Goal: Navigation & Orientation: Find specific page/section

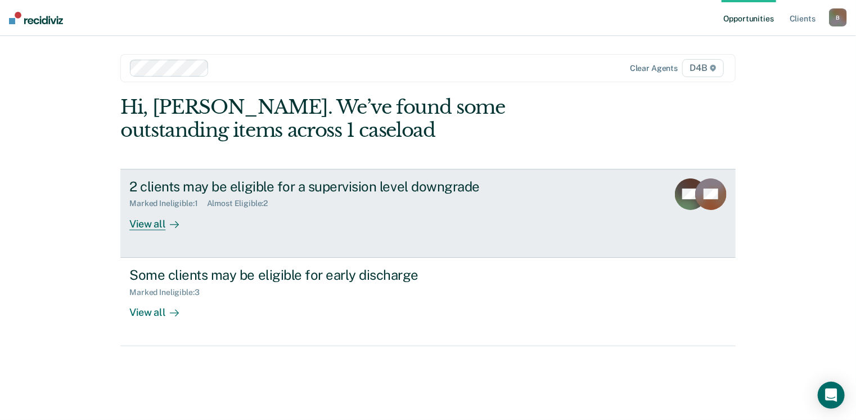
click at [146, 219] on div "View all" at bounding box center [160, 219] width 63 height 22
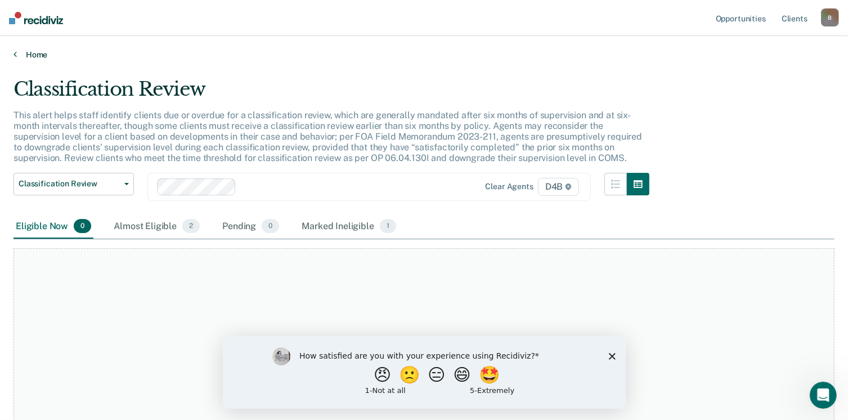
click at [18, 57] on link "Home" at bounding box center [423, 54] width 821 height 10
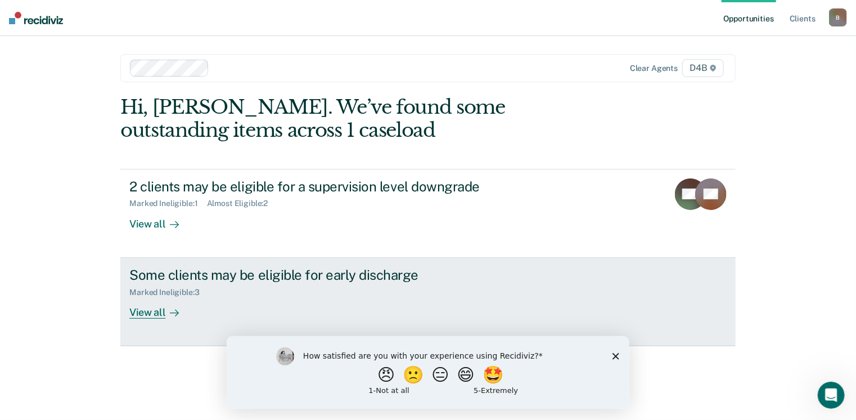
click at [147, 316] on div "View all" at bounding box center [160, 307] width 63 height 22
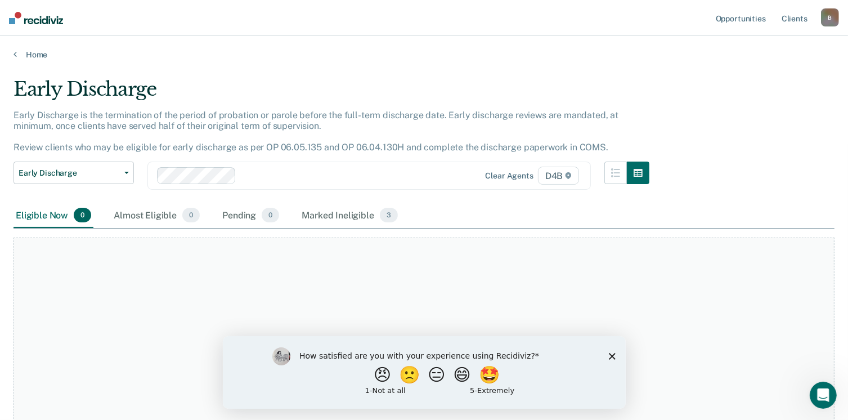
click at [37, 61] on main "Early Discharge Early Discharge is the termination of the period of probation o…" at bounding box center [424, 238] width 848 height 357
click at [37, 49] on link "Home" at bounding box center [423, 54] width 821 height 10
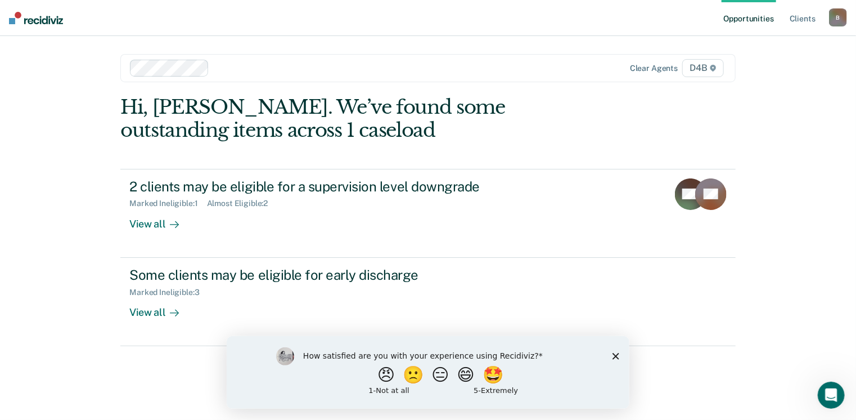
click at [830, 17] on div "B" at bounding box center [838, 17] width 18 height 18
click at [767, 75] on link "Log Out" at bounding box center [792, 74] width 91 height 10
